Goal: Check status

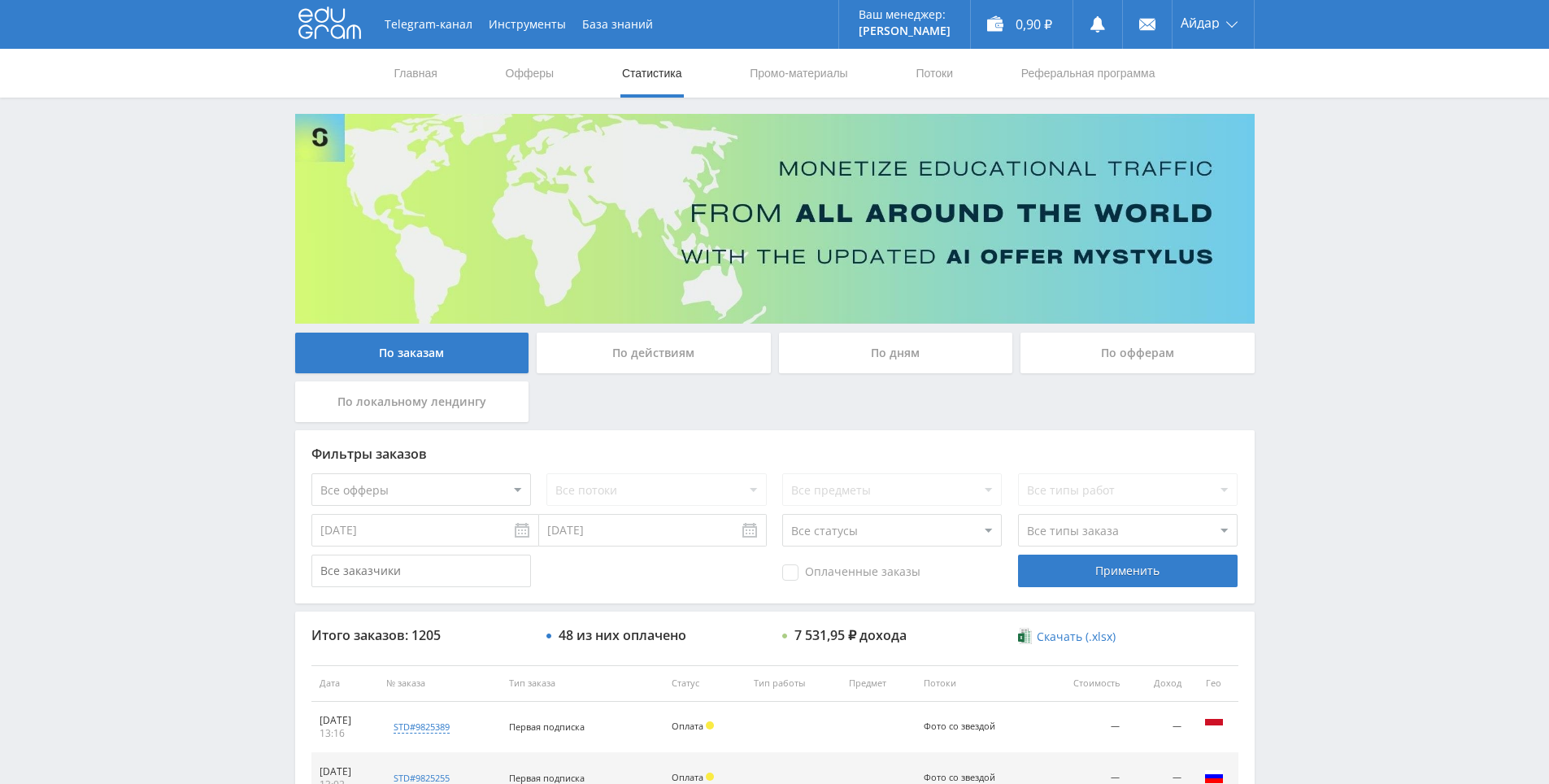
drag, startPoint x: 1334, startPoint y: 517, endPoint x: 1315, endPoint y: 546, distance: 34.7
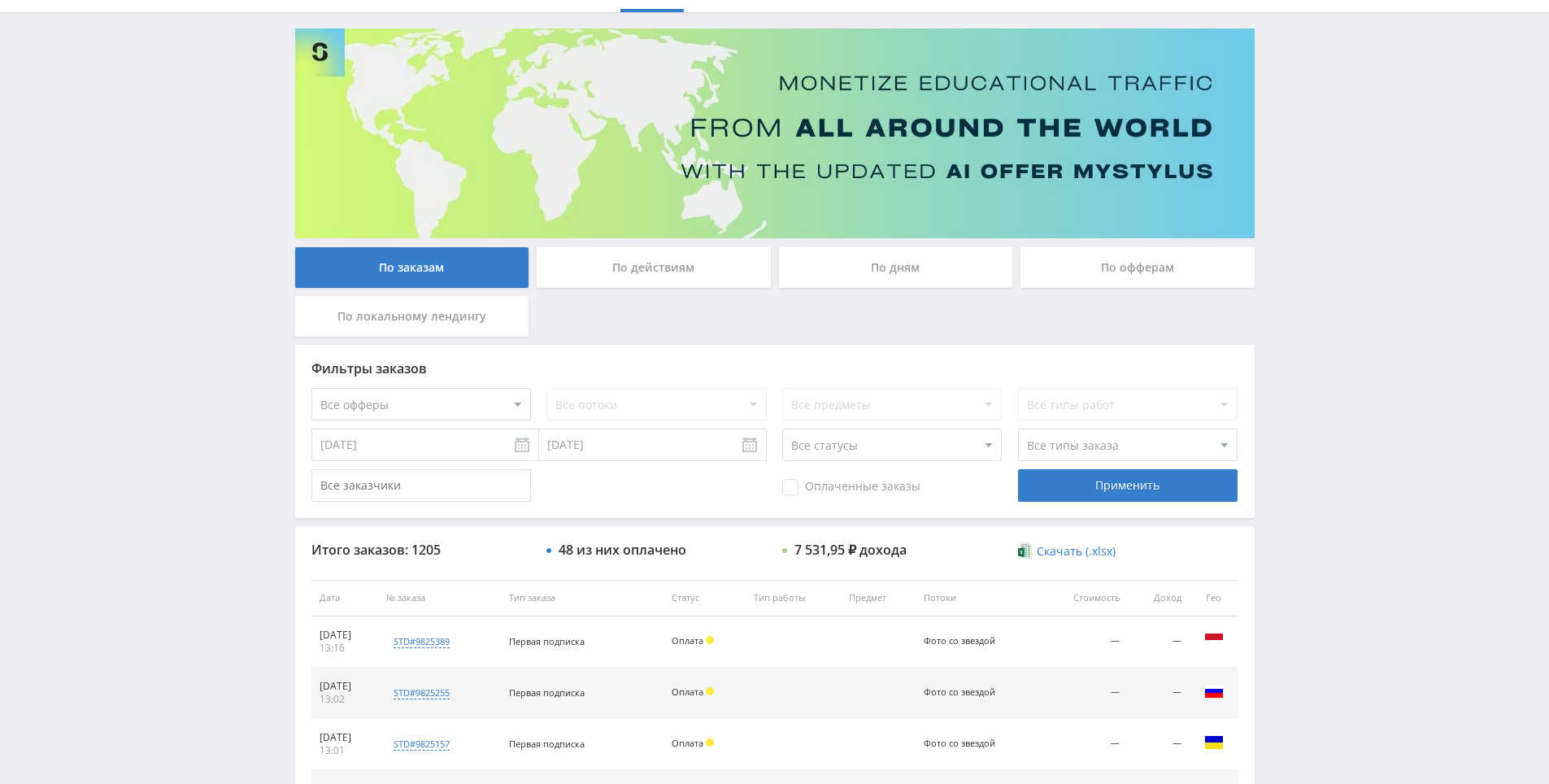
drag, startPoint x: 1315, startPoint y: 546, endPoint x: 1301, endPoint y: 620, distance: 75.3
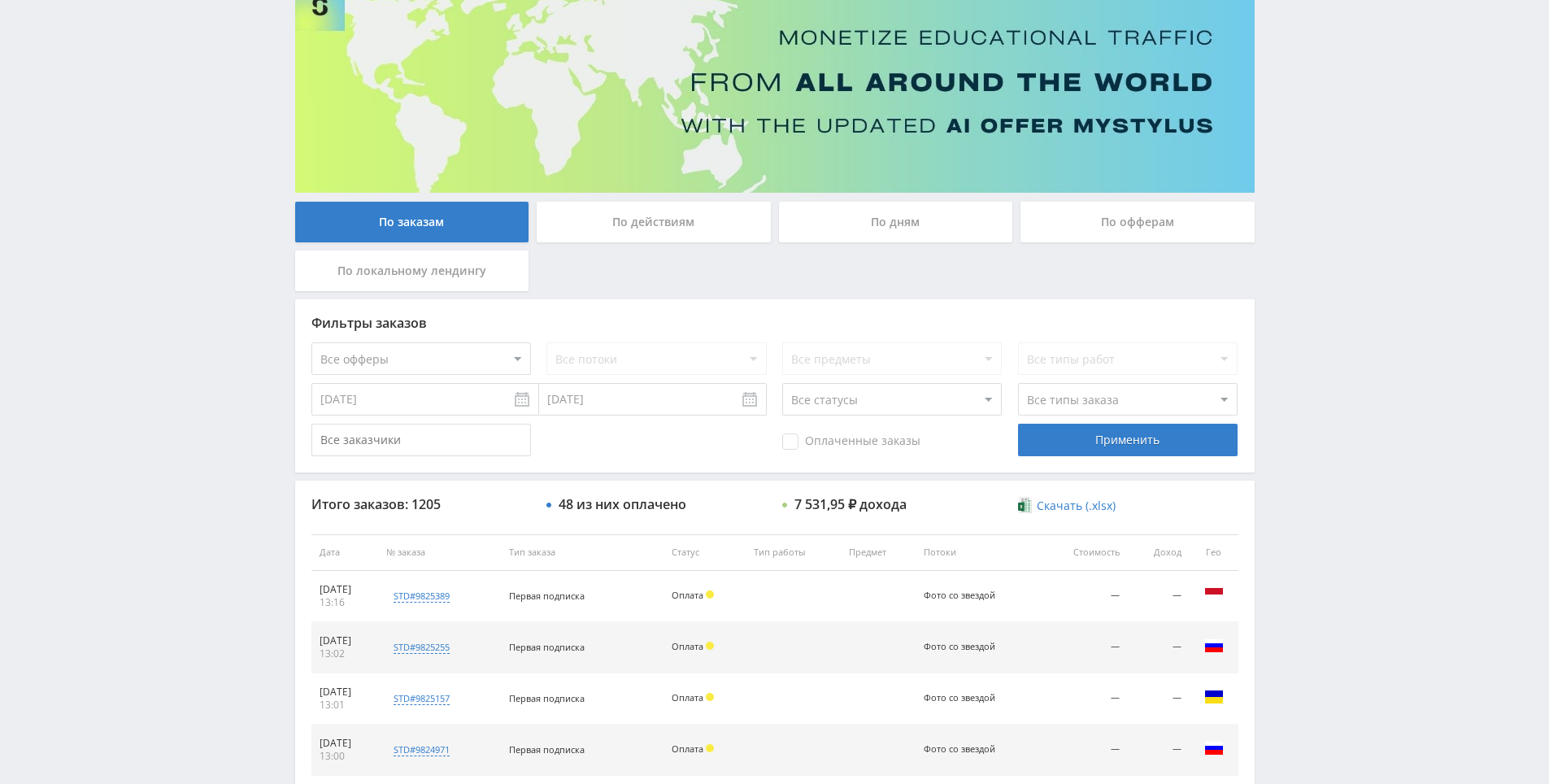
drag, startPoint x: 1301, startPoint y: 595, endPoint x: 1315, endPoint y: 444, distance: 151.6
click at [1301, 591] on div "Telegram-канал Инструменты База знаний Ваш менеджер: [PERSON_NAME] Alex Online …" at bounding box center [774, 551] width 1549 height 1365
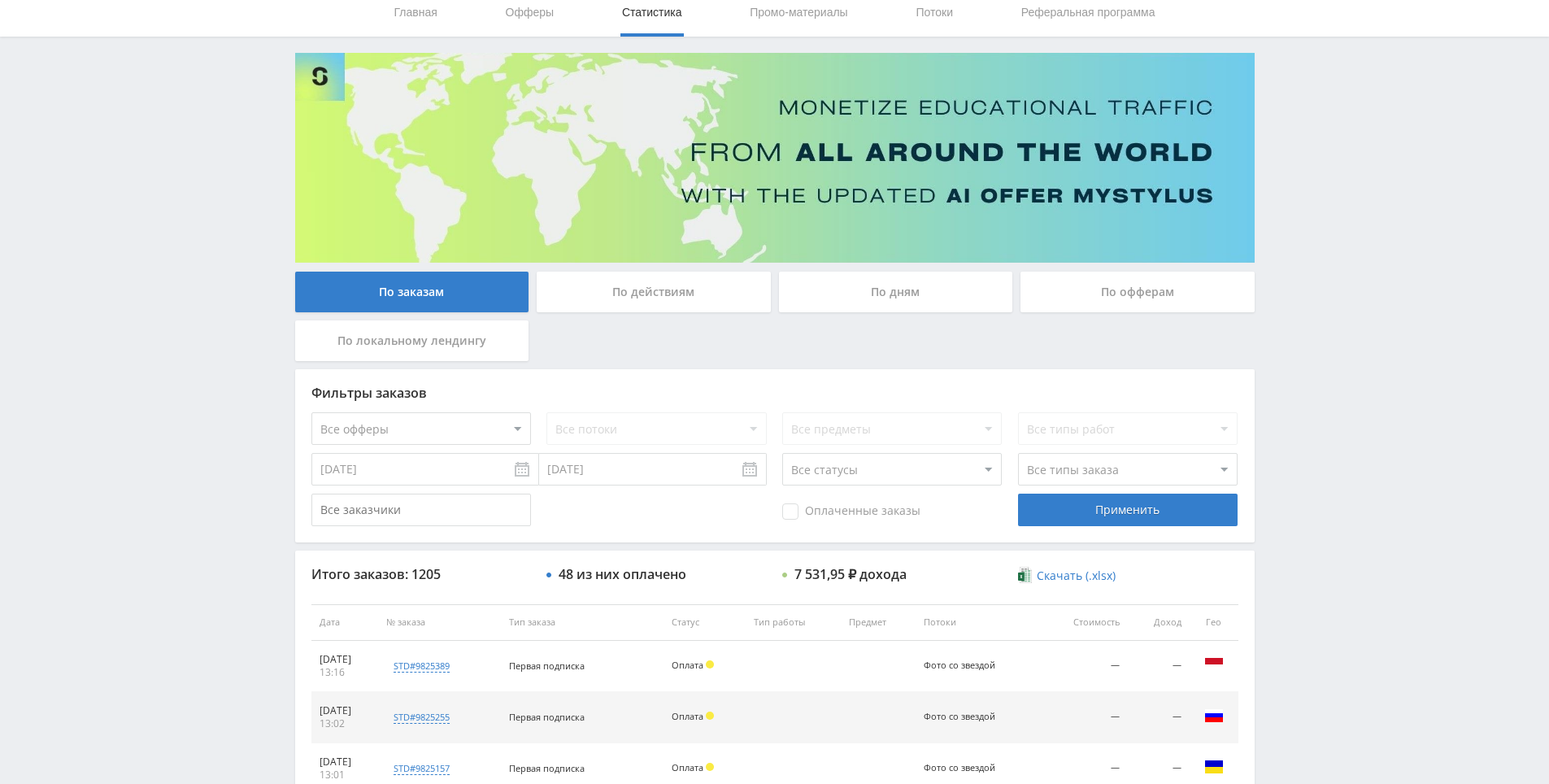
drag, startPoint x: 1319, startPoint y: 437, endPoint x: 1288, endPoint y: 331, distance: 110.4
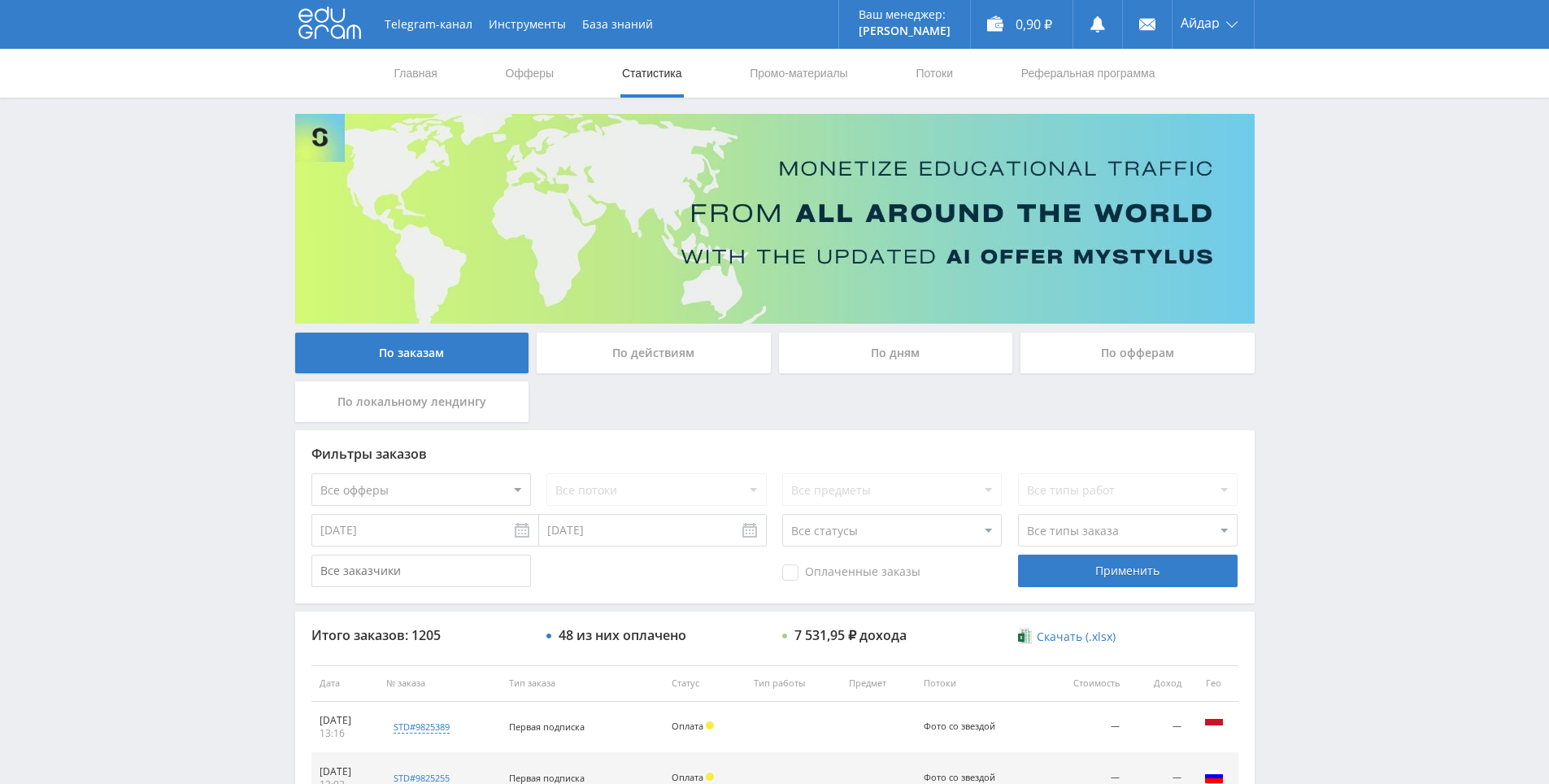
drag, startPoint x: 1304, startPoint y: 321, endPoint x: 1300, endPoint y: 189, distance: 132.1
drag, startPoint x: 1300, startPoint y: 189, endPoint x: 931, endPoint y: 97, distance: 380.3
click at [1296, 188] on div "Telegram-канал Инструменты База знаний Ваш менеджер: [PERSON_NAME] Alex Online …" at bounding box center [774, 682] width 1549 height 1365
drag, startPoint x: 1284, startPoint y: 184, endPoint x: 1285, endPoint y: 177, distance: 7.1
click at [1272, 143] on div "Telegram-канал Инструменты База знаний Ваш менеджер: [PERSON_NAME] Alex Online …" at bounding box center [774, 682] width 1549 height 1365
